Goal: Obtain resource: Obtain resource

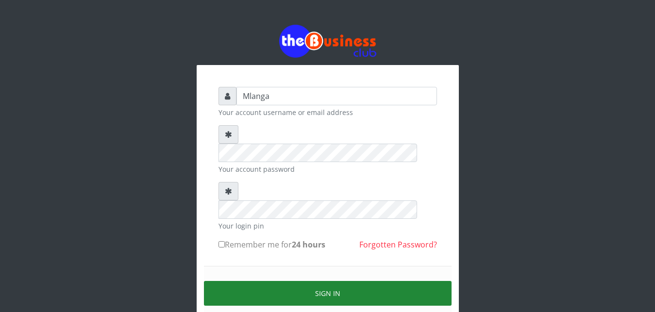
click at [392, 281] on button "Sign in" at bounding box center [328, 293] width 248 height 25
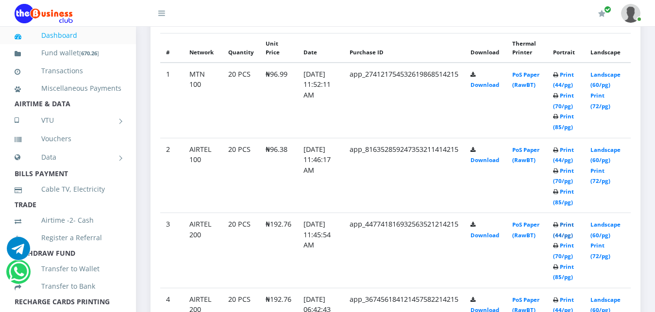
scroll to position [520, 0]
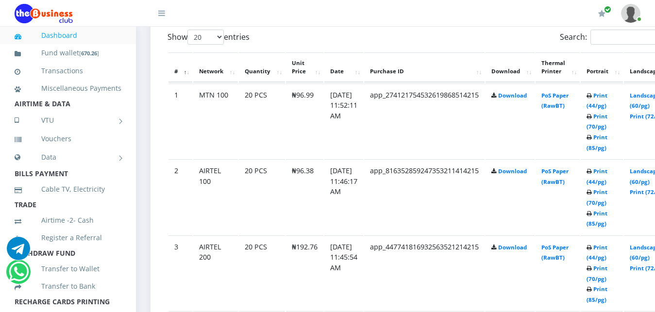
click at [566, 169] on td "PoS Paper (RawBT)" at bounding box center [558, 196] width 44 height 75
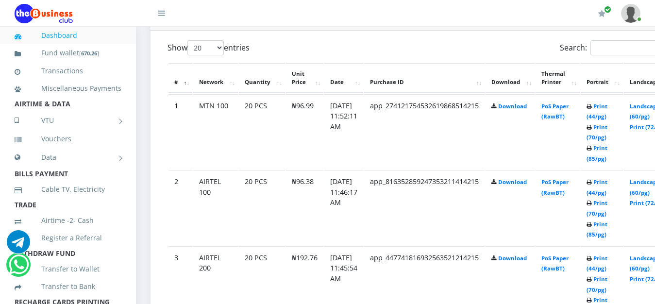
scroll to position [574, 0]
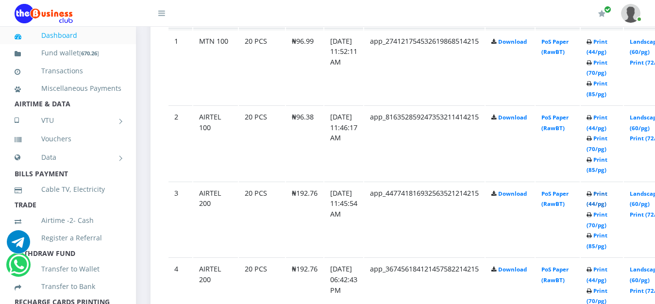
click at [607, 196] on link "Print (44/pg)" at bounding box center [597, 199] width 21 height 18
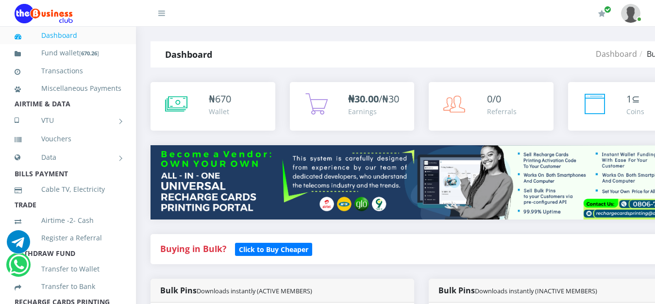
scroll to position [574, 0]
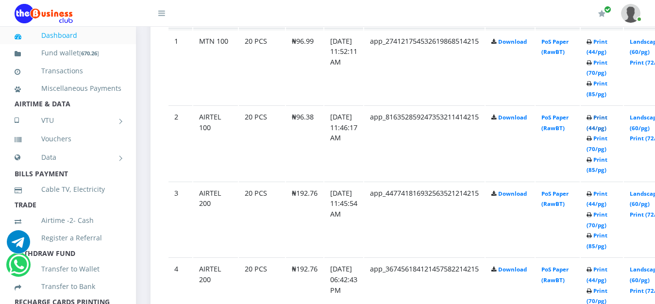
click at [607, 118] on link "Print (44/pg)" at bounding box center [597, 123] width 21 height 18
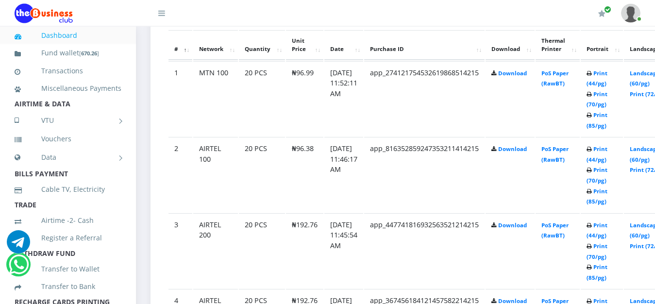
scroll to position [524, 0]
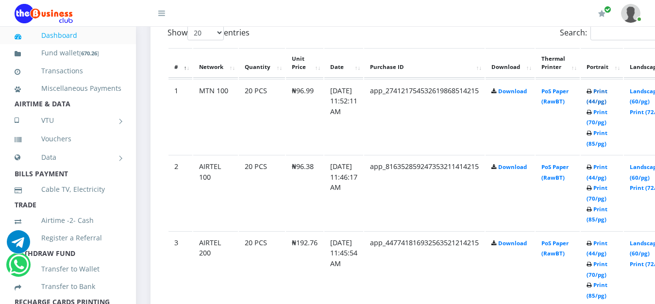
click at [607, 91] on link "Print (44/pg)" at bounding box center [597, 96] width 21 height 18
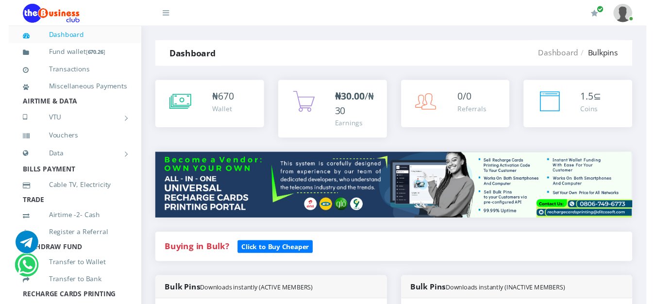
scroll to position [524, 0]
